Goal: Information Seeking & Learning: Understand process/instructions

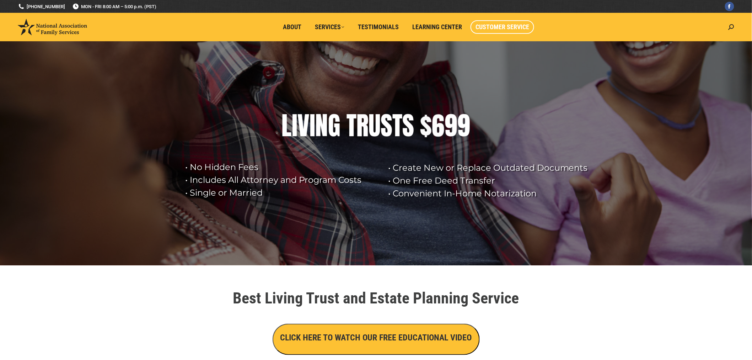
click at [500, 27] on span "Customer Service" at bounding box center [503, 27] width 54 height 8
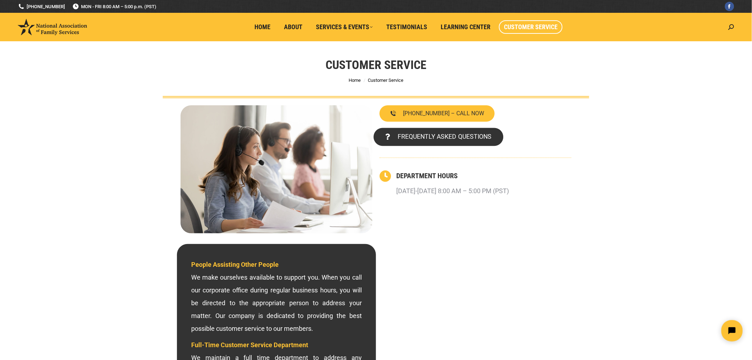
click at [457, 137] on span "FREQUENTLY ASKED QUESTIONS" at bounding box center [445, 137] width 94 height 6
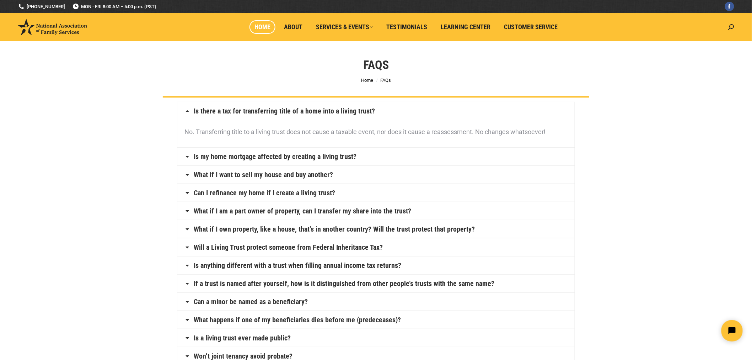
click at [267, 26] on span "Home" at bounding box center [263, 27] width 16 height 8
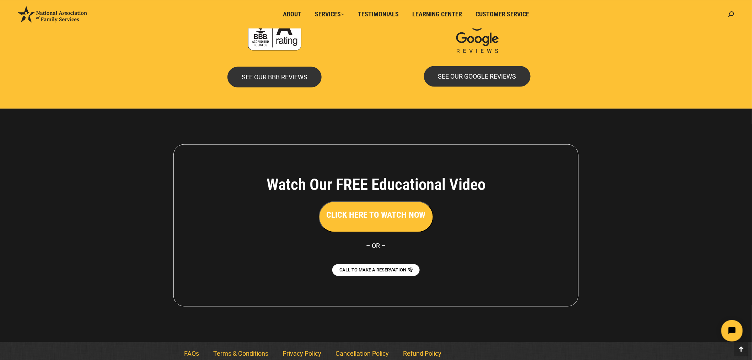
scroll to position [1507, 0]
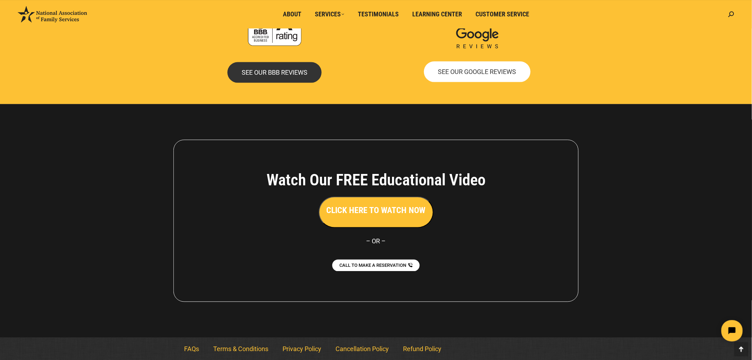
click at [475, 76] on link "SEE OUR GOOGLE REVIEWS" at bounding box center [477, 72] width 107 height 21
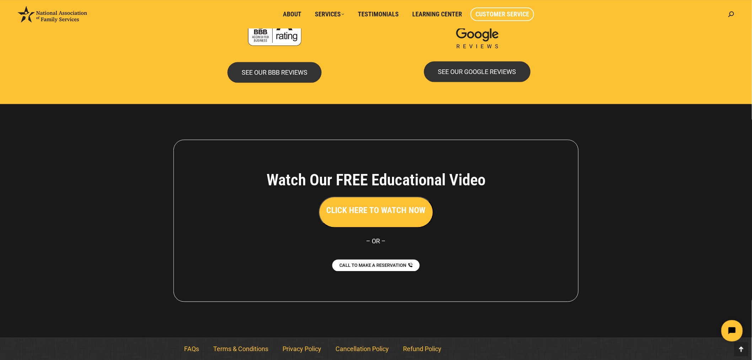
click at [505, 18] on link "Customer Service" at bounding box center [503, 14] width 64 height 14
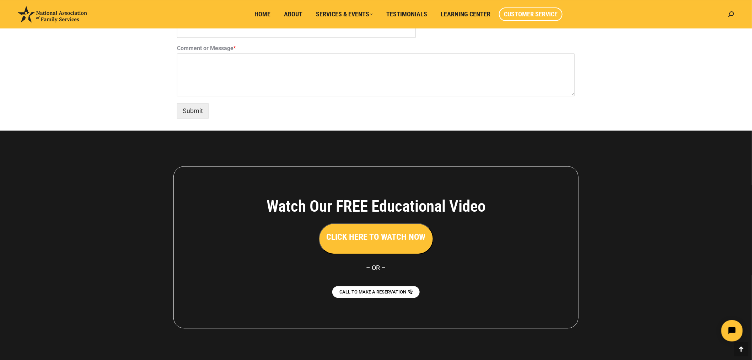
scroll to position [565, 0]
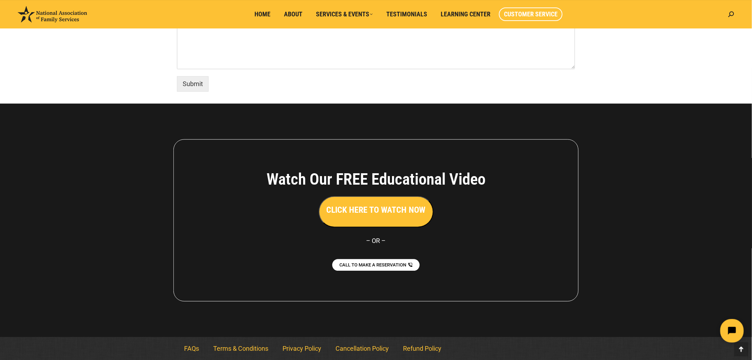
click at [734, 329] on icon "Open chat widget" at bounding box center [736, 330] width 6 height 6
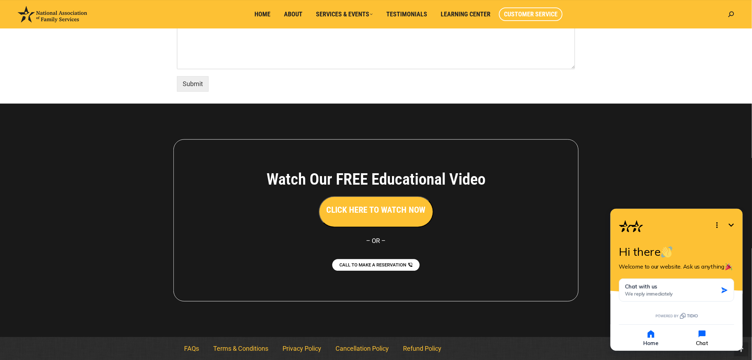
click at [705, 337] on icon "button" at bounding box center [702, 334] width 10 height 10
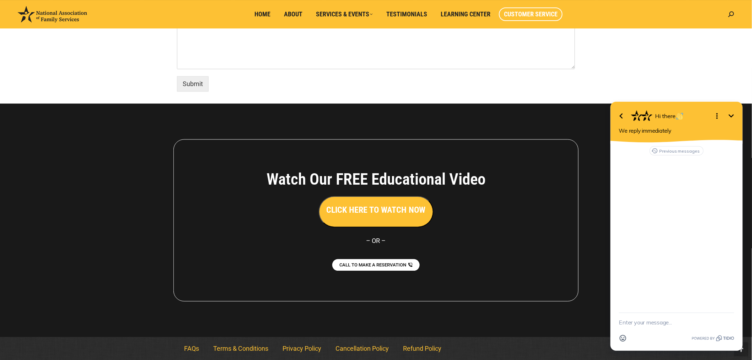
click at [714, 115] on icon "Open options" at bounding box center [717, 115] width 9 height 9
click at [661, 119] on span "Hi there" at bounding box center [669, 115] width 29 height 7
click at [678, 148] on button "Previous messages" at bounding box center [677, 150] width 54 height 9
click at [634, 155] on span "Chat with us" at bounding box center [644, 153] width 38 height 7
click at [486, 82] on div "Submit" at bounding box center [376, 82] width 398 height 19
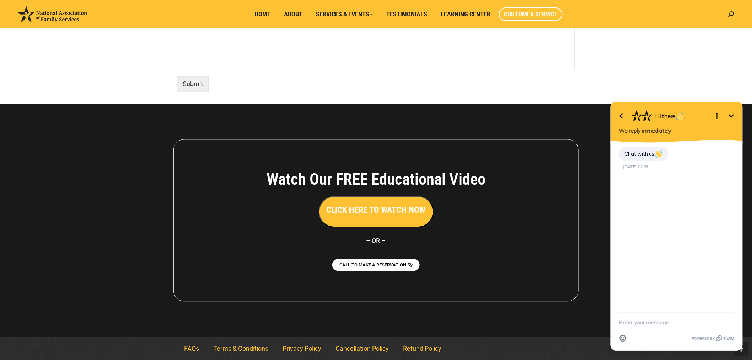
click at [531, 265] on div "Watch Our FREE Educational Video CLICK HERE TO WATCH NOW – OR – CALL TO MAKE A …" at bounding box center [376, 220] width 405 height 162
click at [582, 225] on div at bounding box center [376, 219] width 752 height 233
click at [417, 349] on link "Refund Policy" at bounding box center [422, 348] width 53 height 16
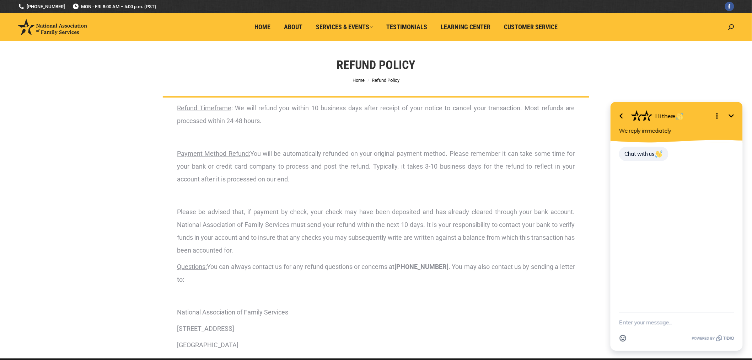
click at [618, 69] on div "Refund Policy You are here: Home Refund Policy" at bounding box center [376, 69] width 752 height 57
click at [735, 118] on icon "Minimize" at bounding box center [731, 115] width 9 height 9
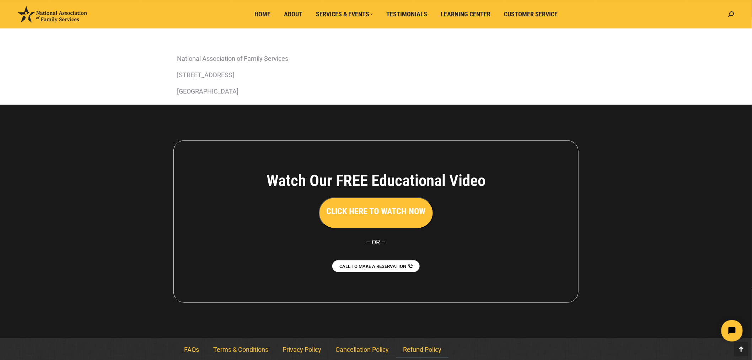
scroll to position [255, 0]
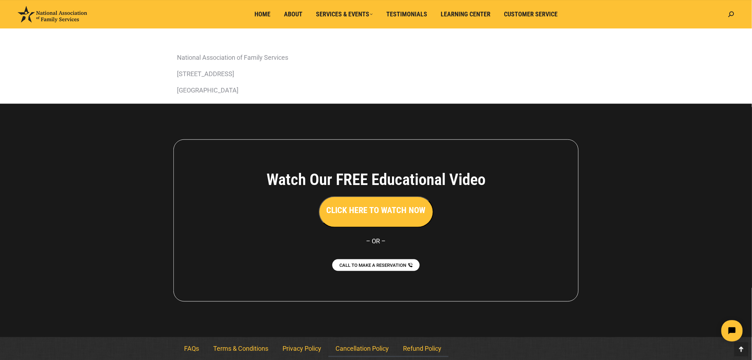
click at [377, 350] on link "Cancellation Policy" at bounding box center [363, 349] width 68 height 16
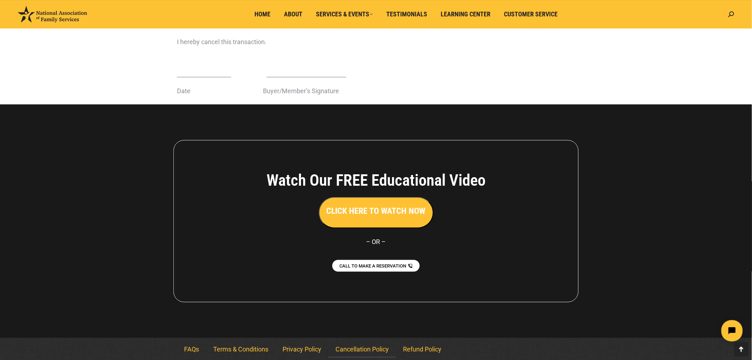
scroll to position [272, 0]
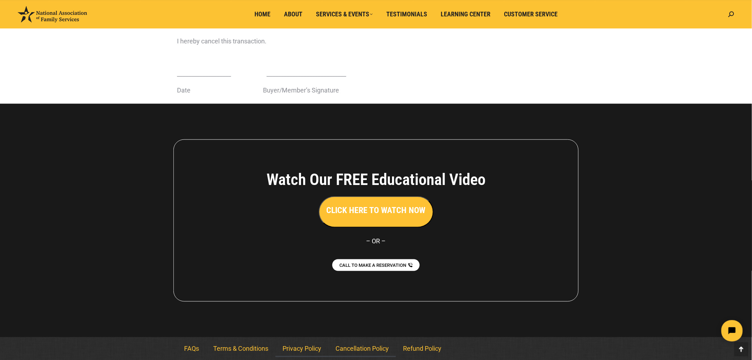
click at [312, 351] on link "Privacy Policy" at bounding box center [302, 349] width 53 height 16
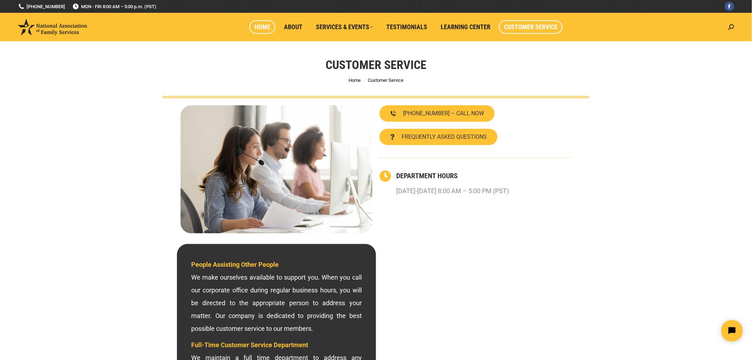
click at [262, 29] on span "Home" at bounding box center [263, 27] width 16 height 8
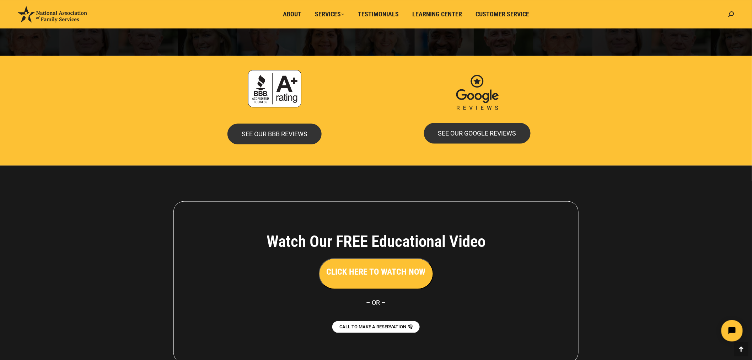
scroll to position [1507, 0]
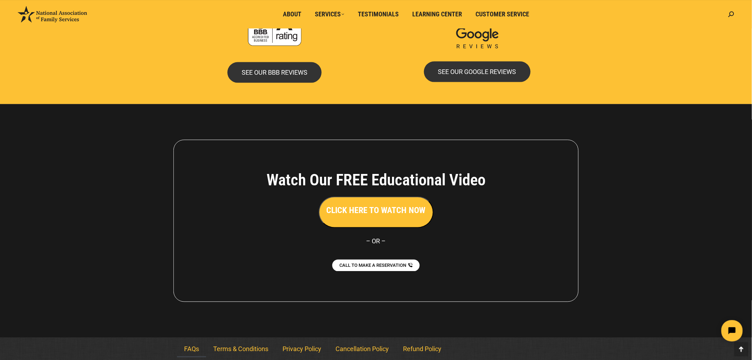
click at [189, 345] on link "FAQs" at bounding box center [191, 349] width 29 height 16
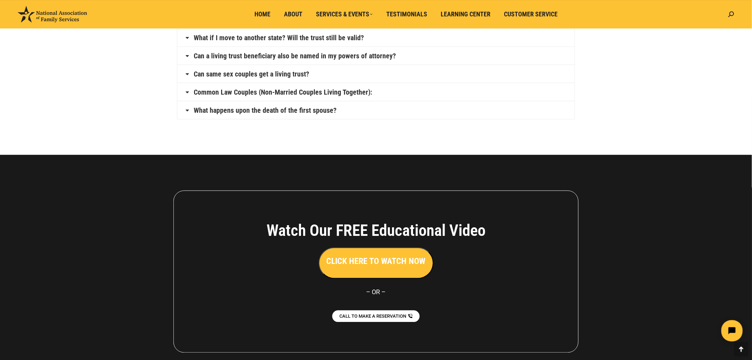
scroll to position [497, 0]
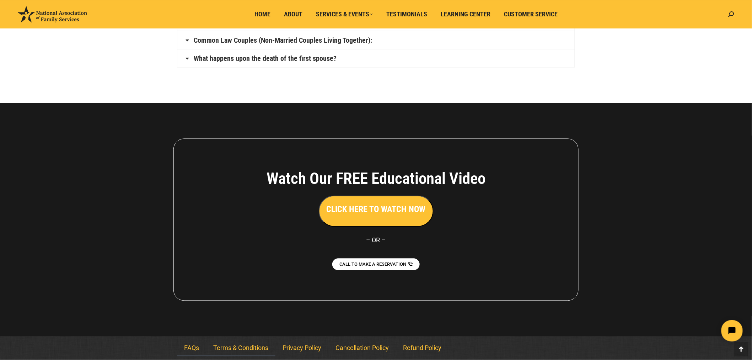
click at [243, 350] on link "Terms & Conditions" at bounding box center [240, 348] width 69 height 16
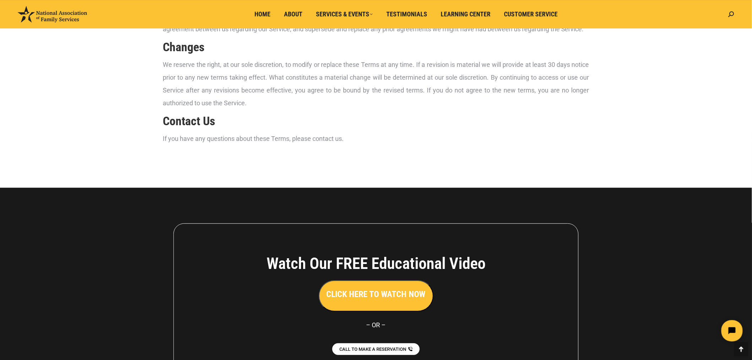
scroll to position [1217, 0]
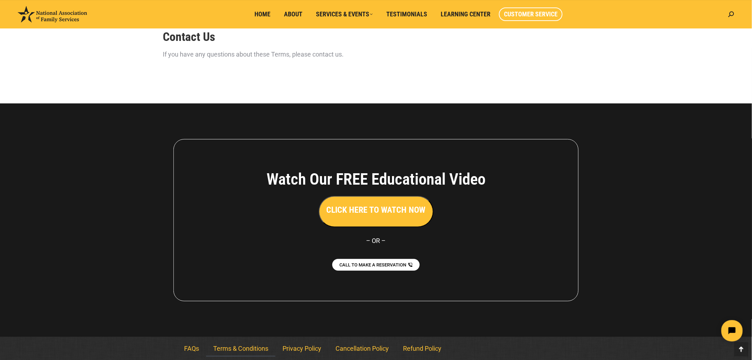
click at [534, 16] on span "Customer Service" at bounding box center [531, 14] width 54 height 8
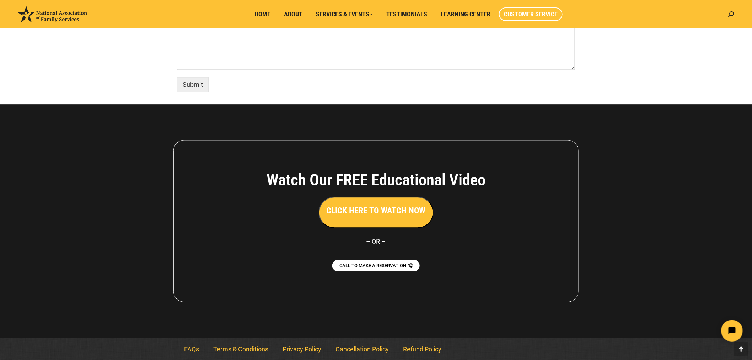
scroll to position [565, 0]
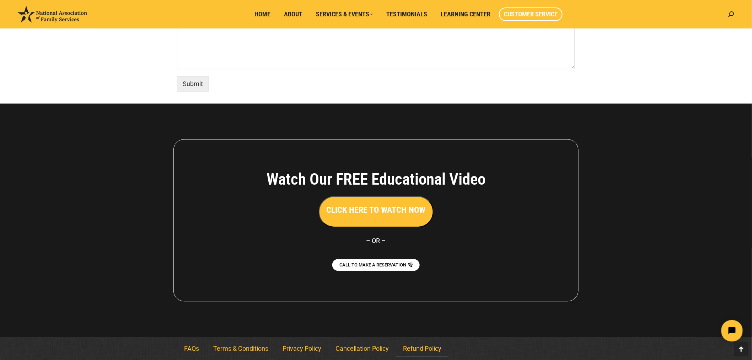
click at [415, 346] on link "Refund Policy" at bounding box center [422, 348] width 53 height 16
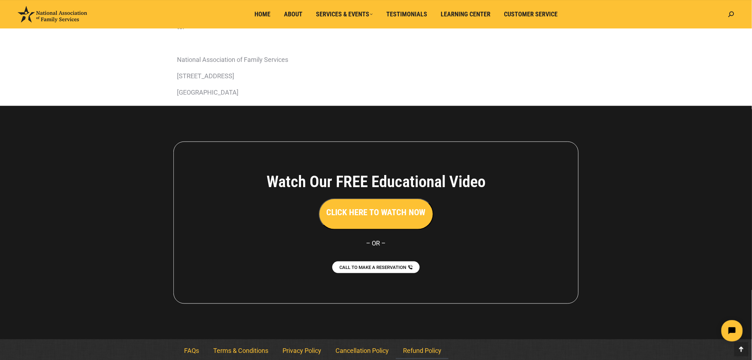
scroll to position [255, 0]
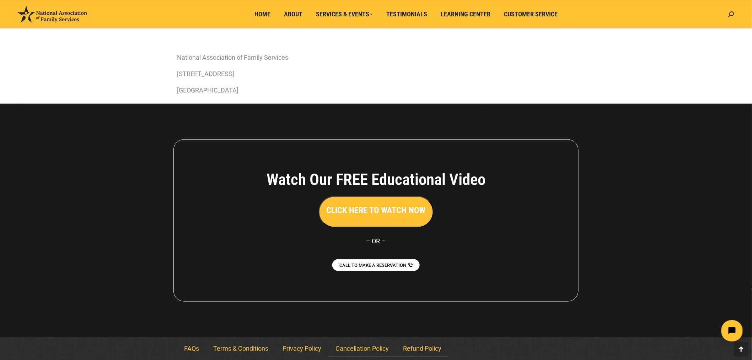
click at [379, 348] on link "Cancellation Policy" at bounding box center [363, 349] width 68 height 16
